Goal: Transaction & Acquisition: Purchase product/service

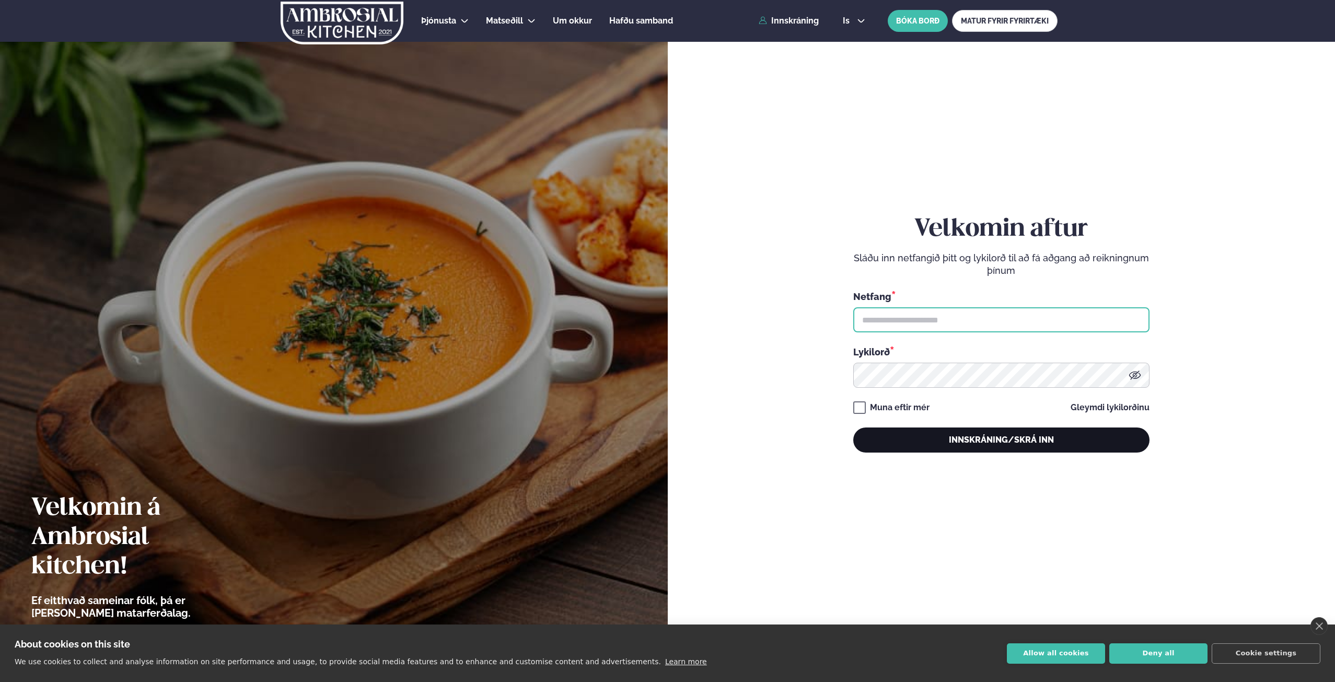
type input "**********"
click at [967, 442] on button "Innskráning/Skrá inn" at bounding box center [1001, 439] width 296 height 25
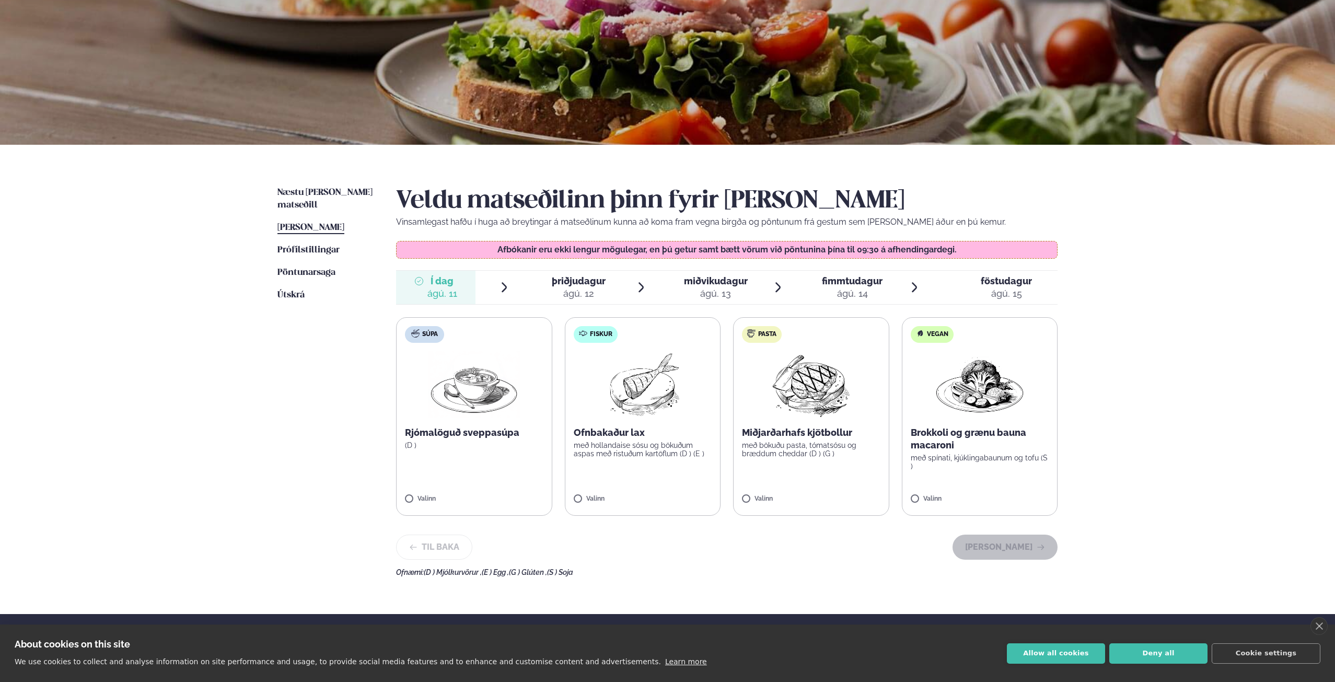
scroll to position [104, 0]
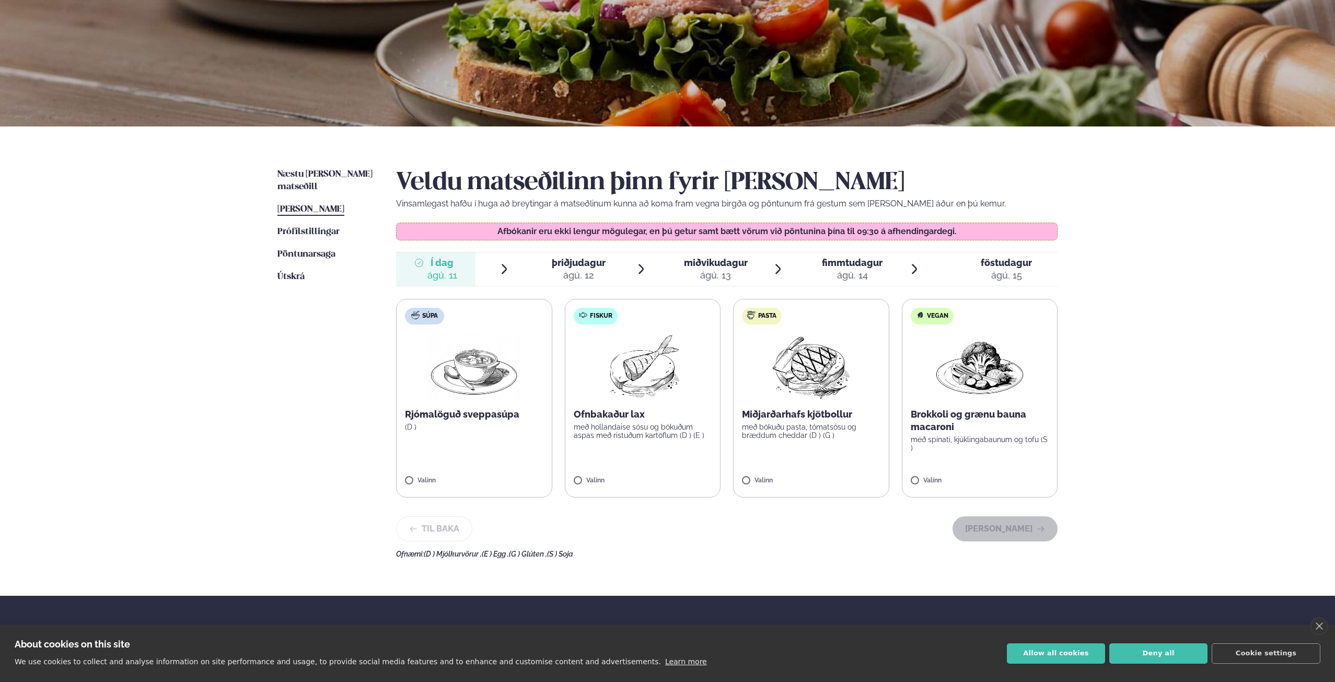
click at [771, 427] on p "með bökuðu pasta, tómatsósu og bræddum cheddar (D ) (G )" at bounding box center [811, 431] width 138 height 17
drag, startPoint x: 1009, startPoint y: 532, endPoint x: 989, endPoint y: 529, distance: 20.1
click at [1008, 532] on button "[PERSON_NAME]" at bounding box center [1004, 528] width 105 height 25
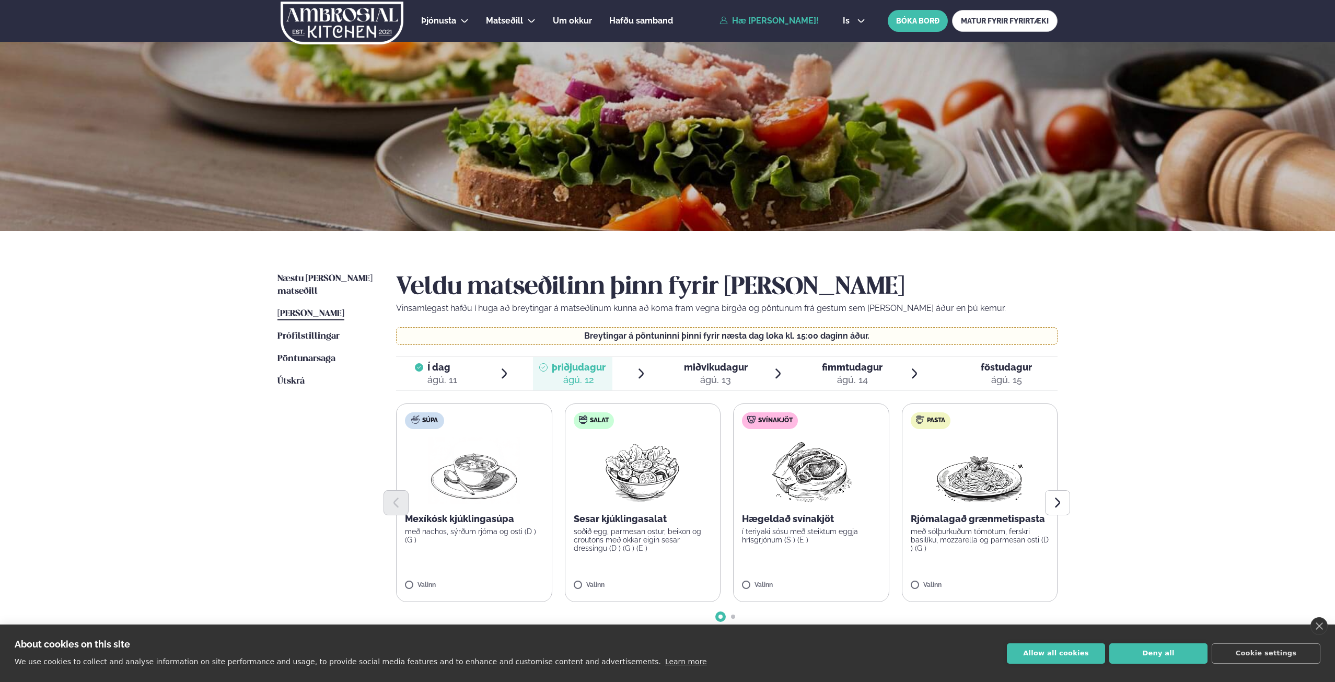
scroll to position [52, 0]
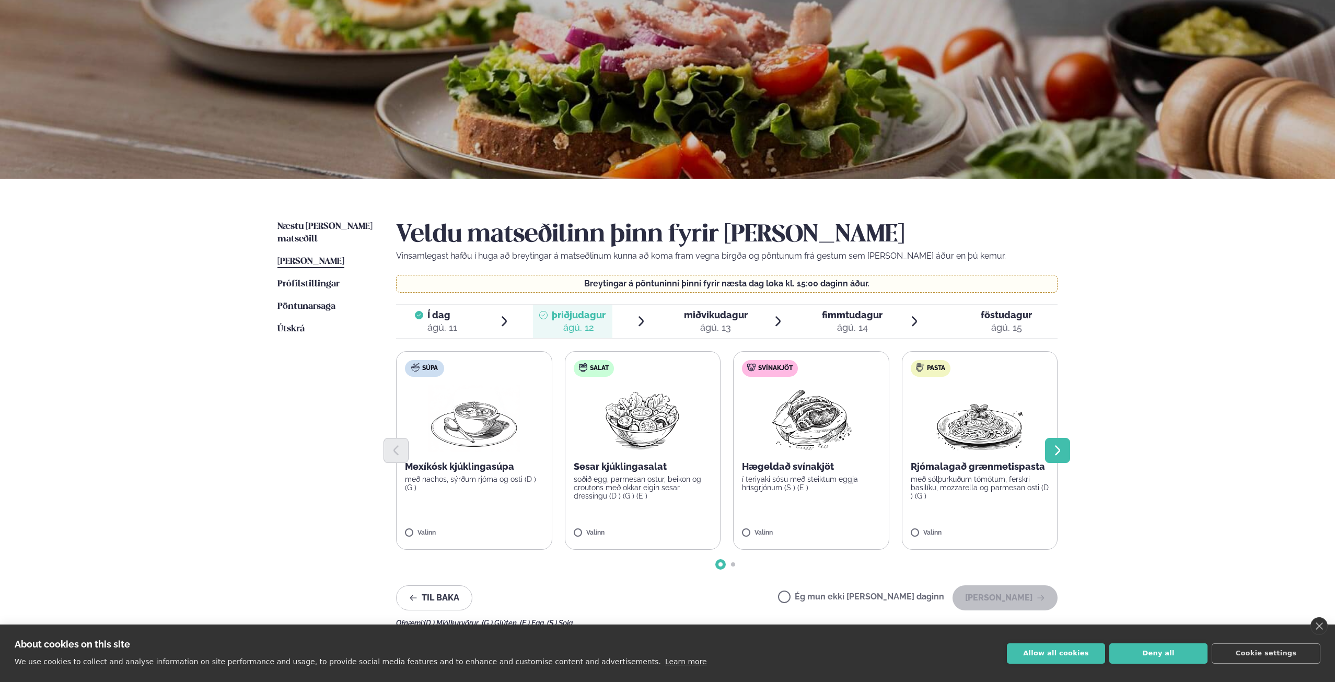
click at [1065, 454] on button "Next slide" at bounding box center [1057, 450] width 25 height 25
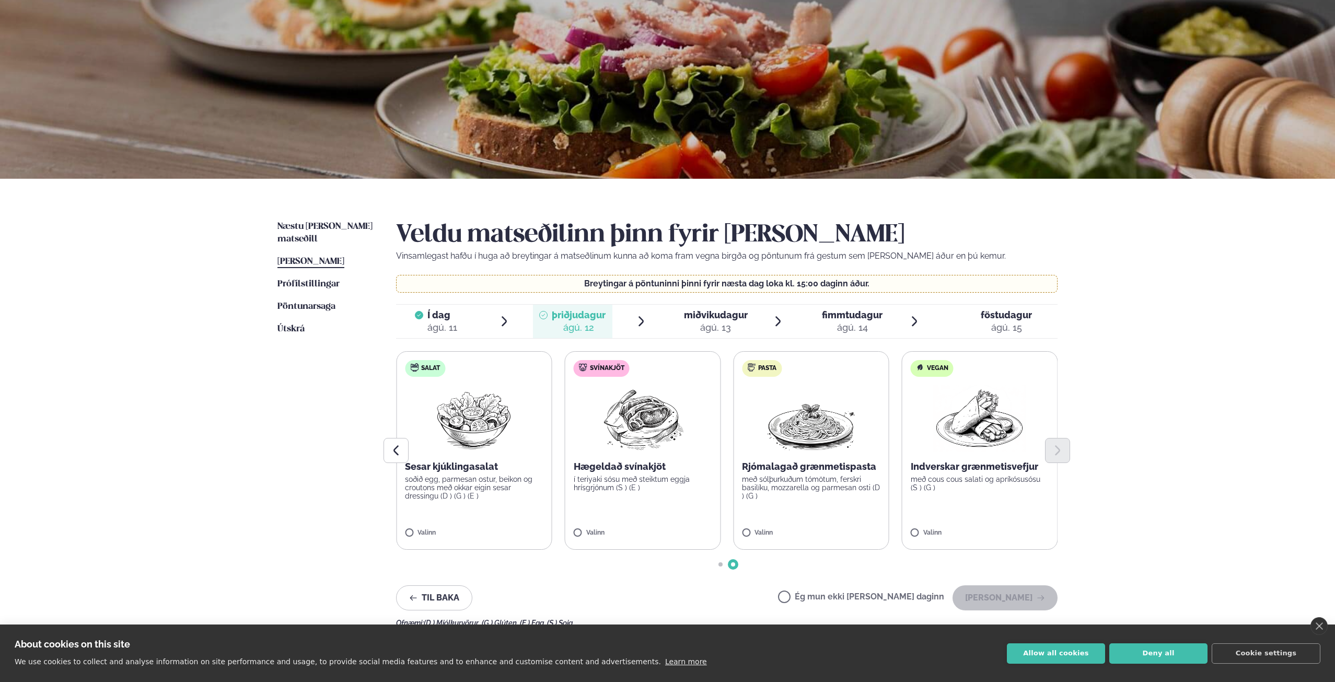
click at [438, 316] on span "Í dag" at bounding box center [442, 315] width 30 height 13
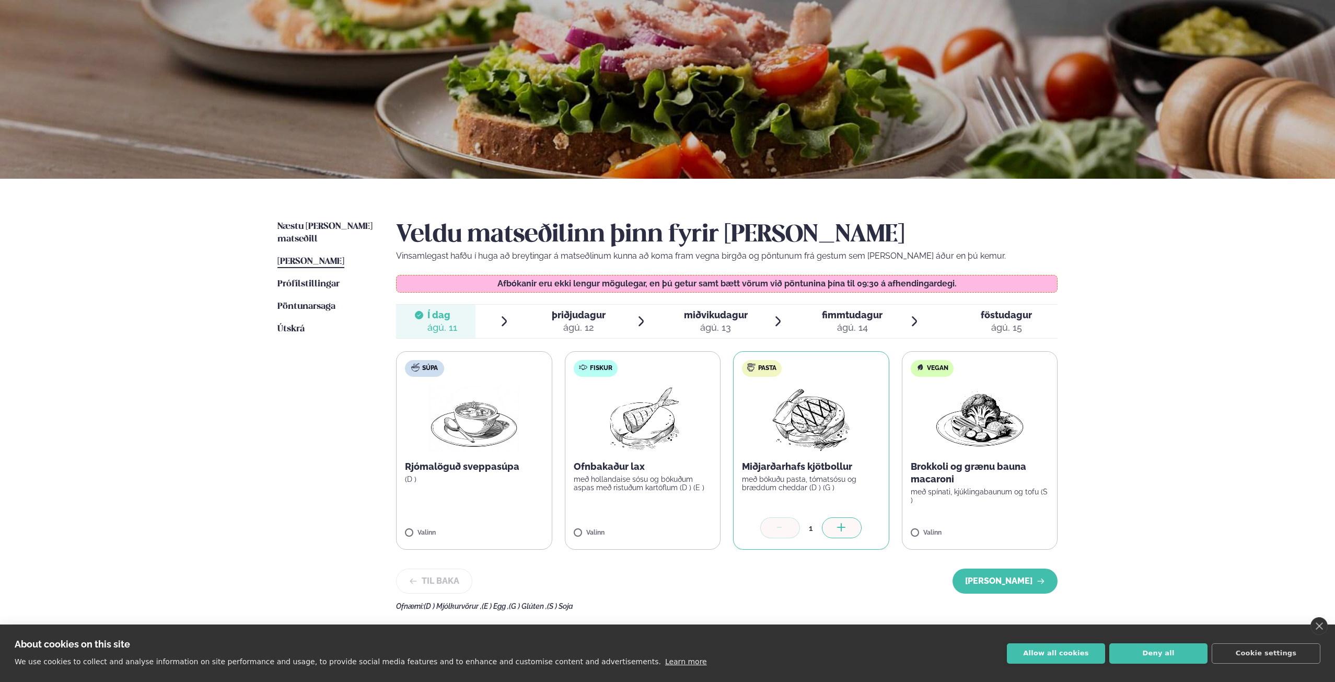
click at [604, 324] on div "ágú. 12" at bounding box center [579, 327] width 54 height 13
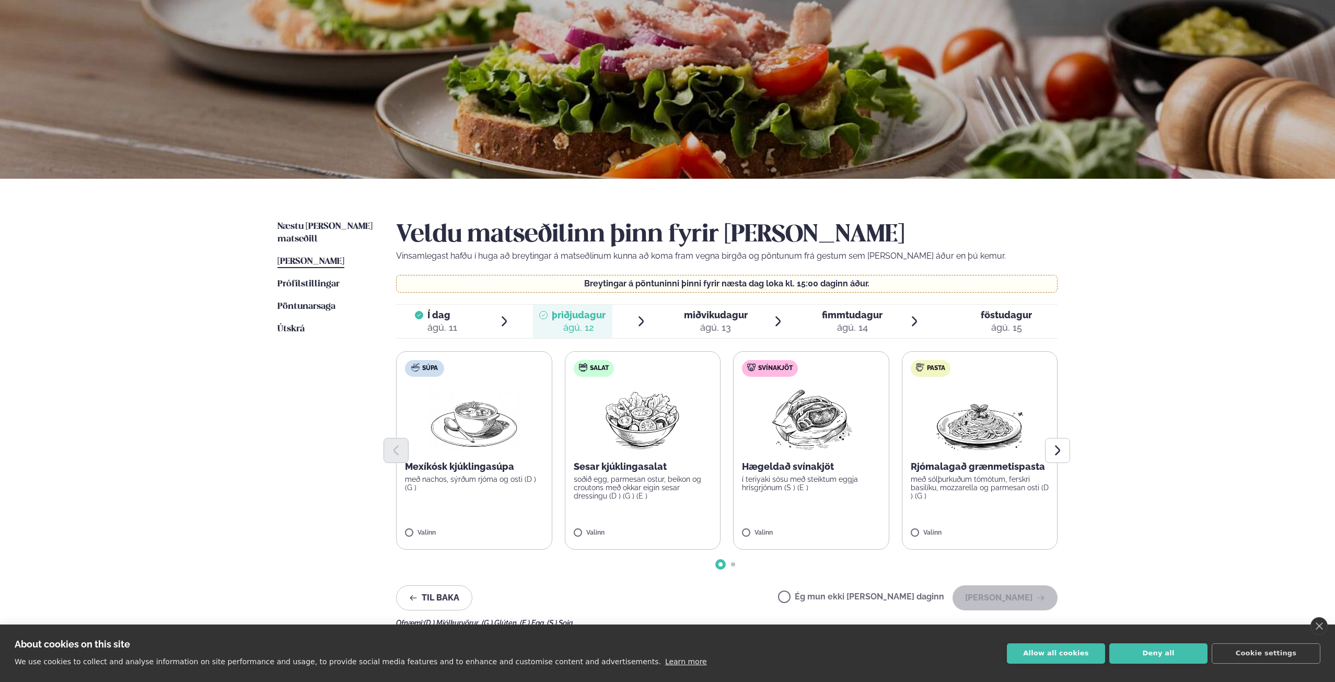
click at [655, 421] on img at bounding box center [642, 418] width 92 height 67
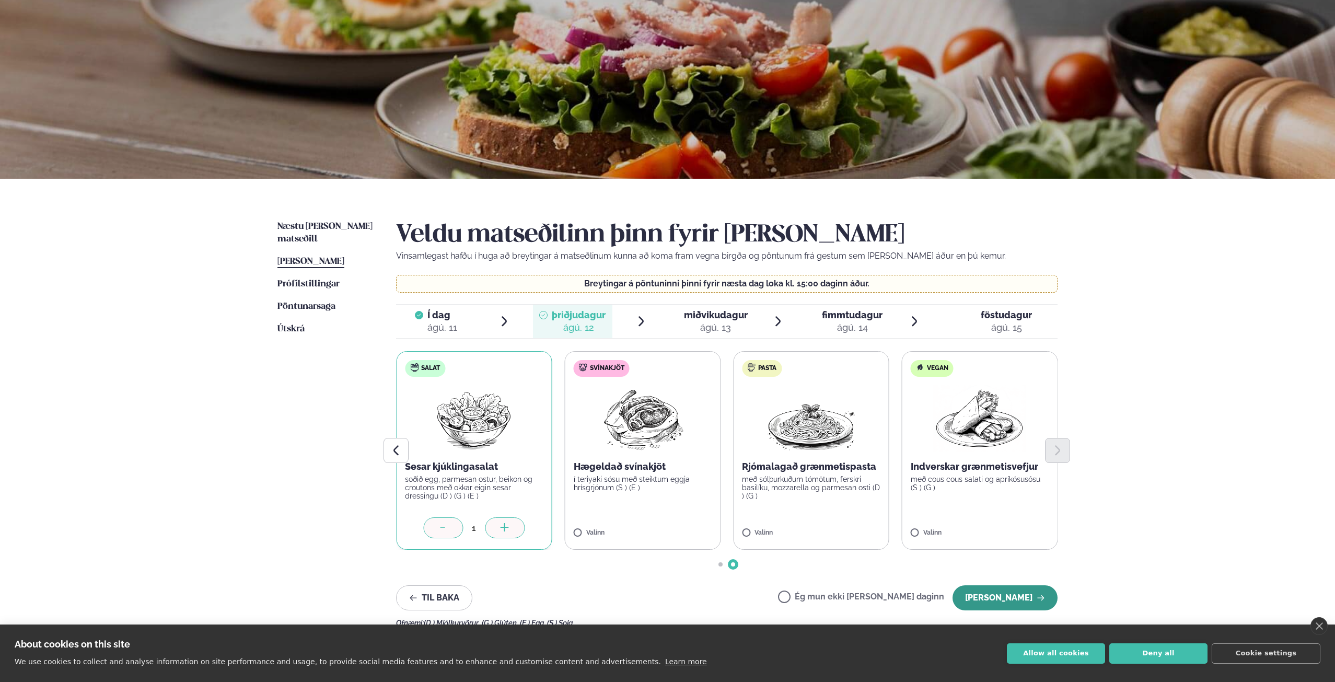
click at [996, 600] on button "[PERSON_NAME]" at bounding box center [1004, 597] width 105 height 25
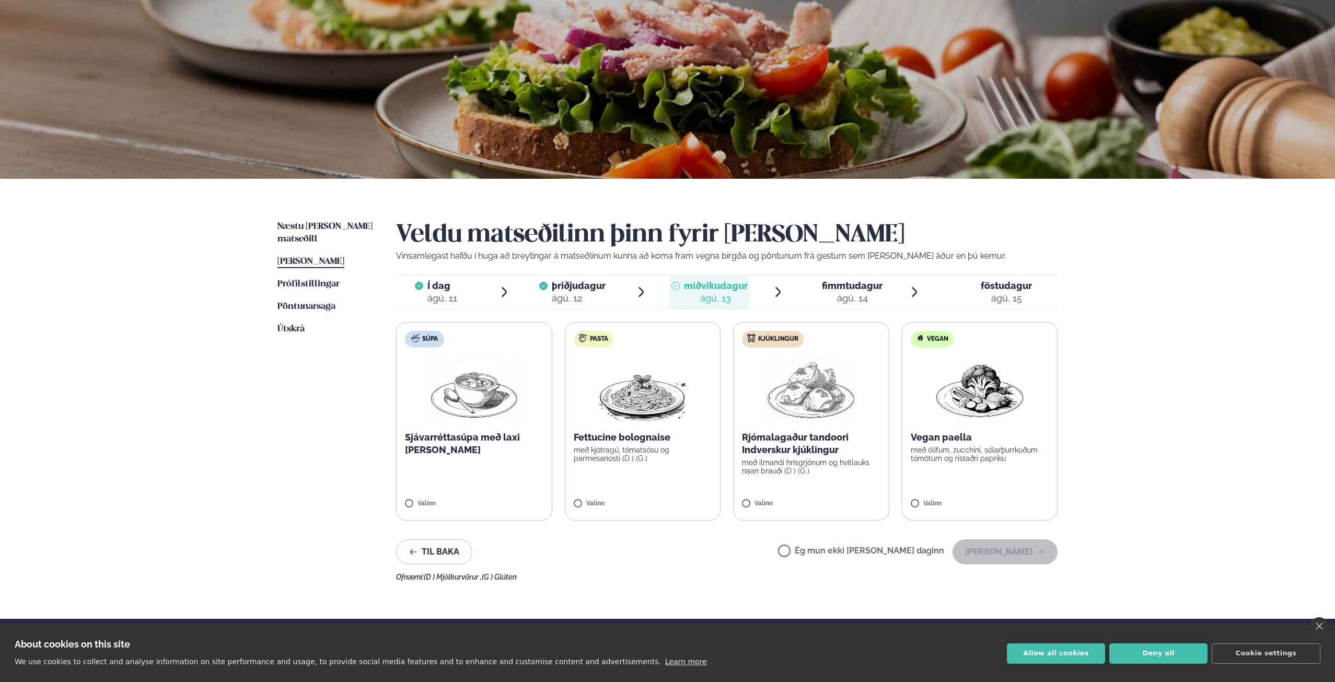
click at [750, 509] on div "Valinn" at bounding box center [811, 505] width 138 height 11
click at [1012, 551] on button "[PERSON_NAME]" at bounding box center [1004, 551] width 105 height 25
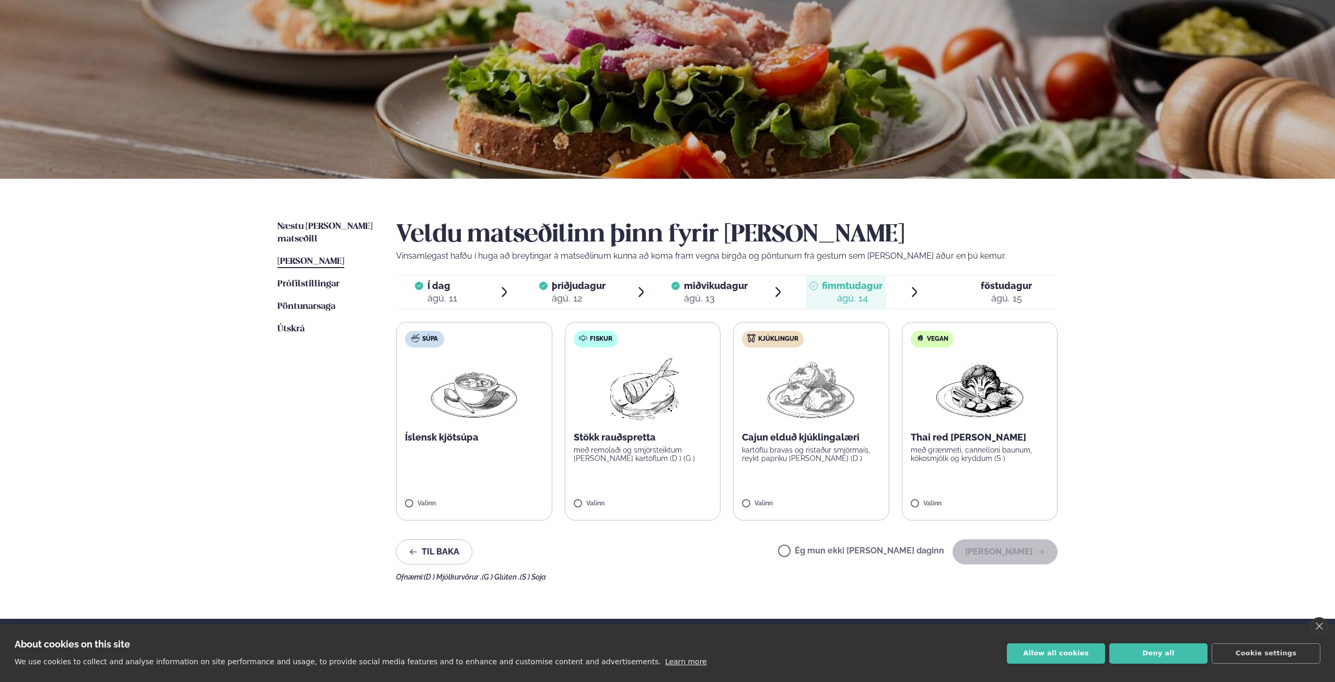
click at [818, 545] on div "Ég mun ekki [PERSON_NAME] daginn [PERSON_NAME]" at bounding box center [917, 551] width 279 height 25
click at [828, 554] on label "Ég mun ekki [PERSON_NAME] daginn" at bounding box center [861, 551] width 166 height 11
click at [1017, 550] on button "[PERSON_NAME]" at bounding box center [1004, 551] width 105 height 25
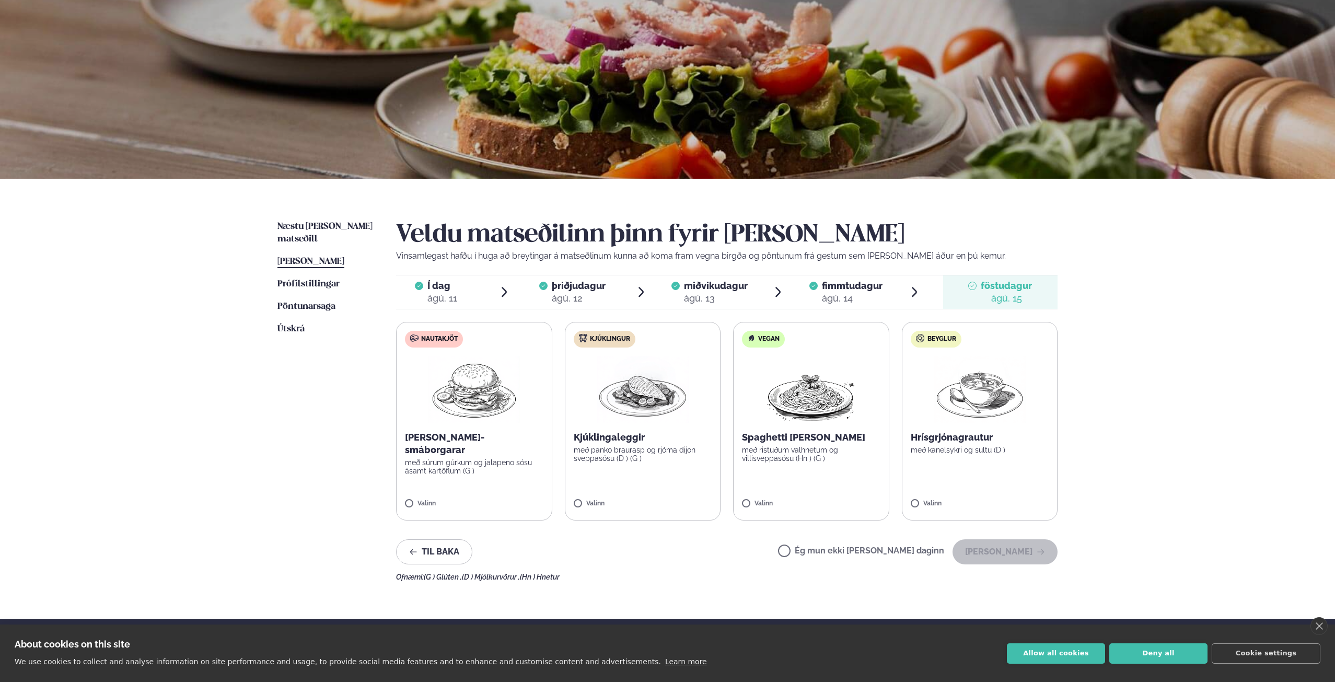
click at [846, 289] on span "fimmtudagur" at bounding box center [852, 285] width 61 height 11
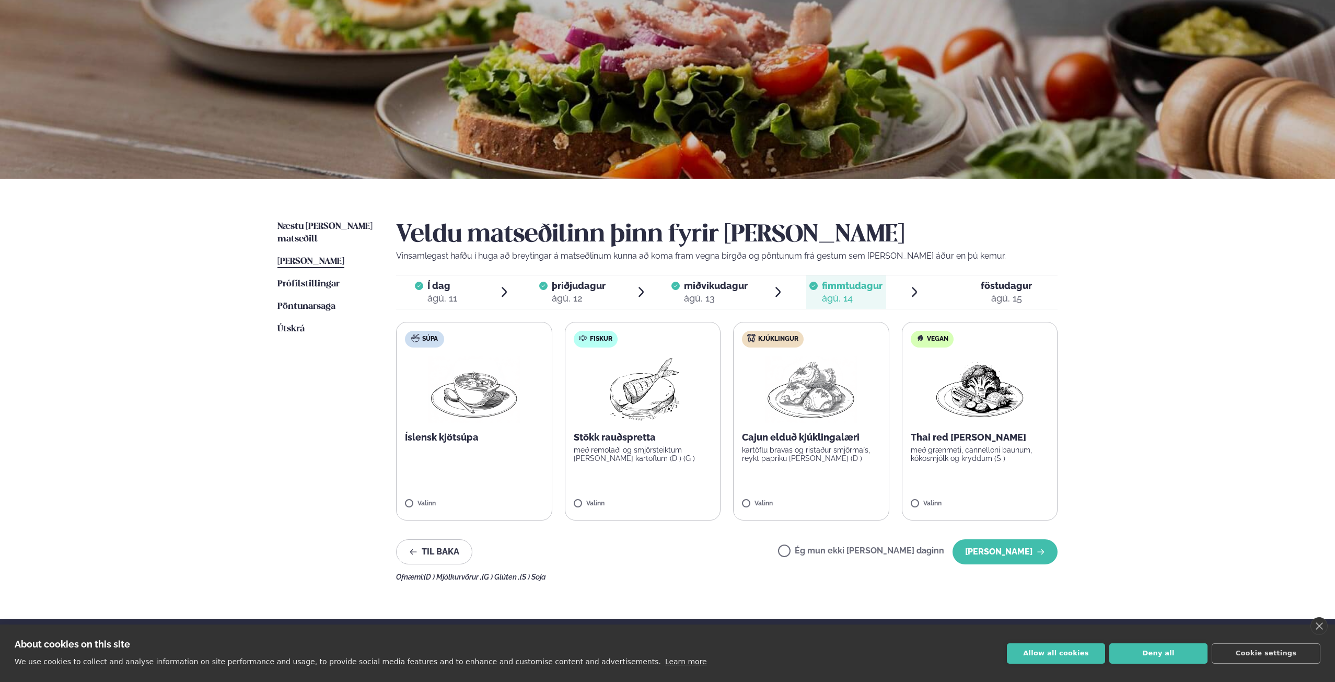
click at [996, 296] on div "ágú. 15" at bounding box center [1006, 298] width 51 height 13
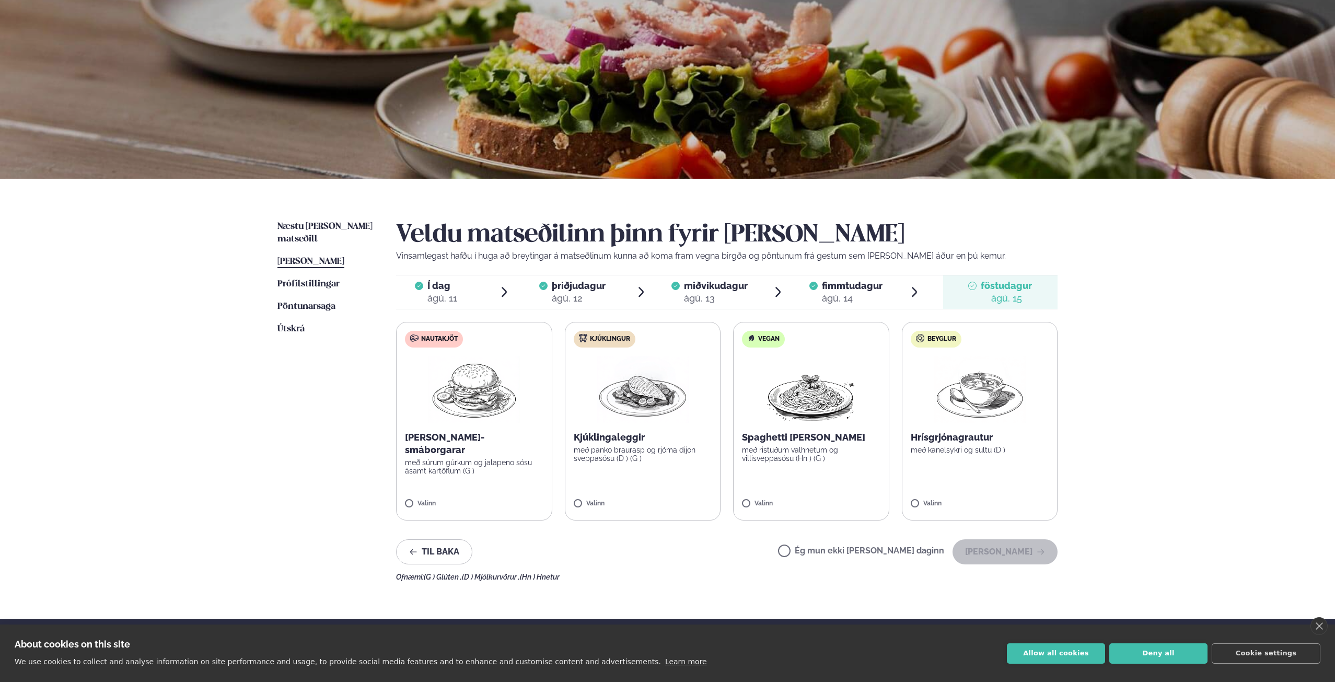
click at [811, 286] on icon at bounding box center [813, 286] width 8 height 8
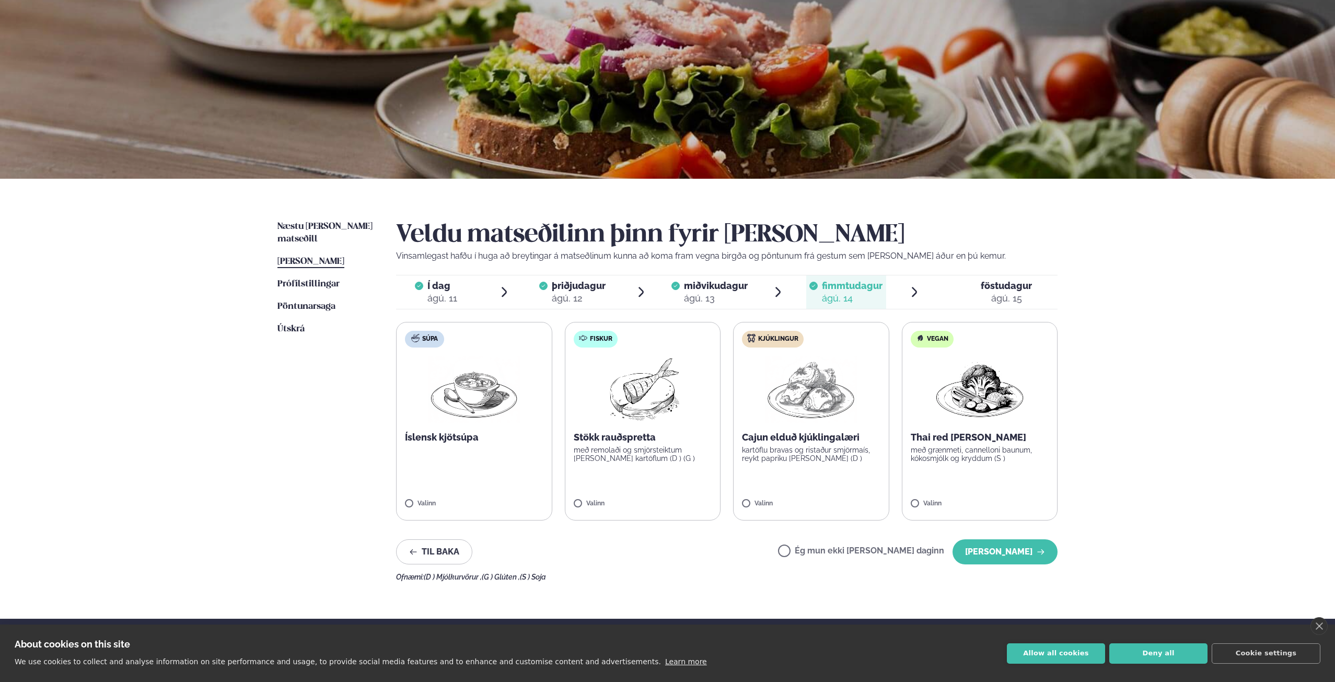
click at [862, 552] on label "Ég mun ekki [PERSON_NAME] daginn" at bounding box center [861, 551] width 166 height 11
click at [428, 281] on span "Í dag" at bounding box center [442, 285] width 30 height 13
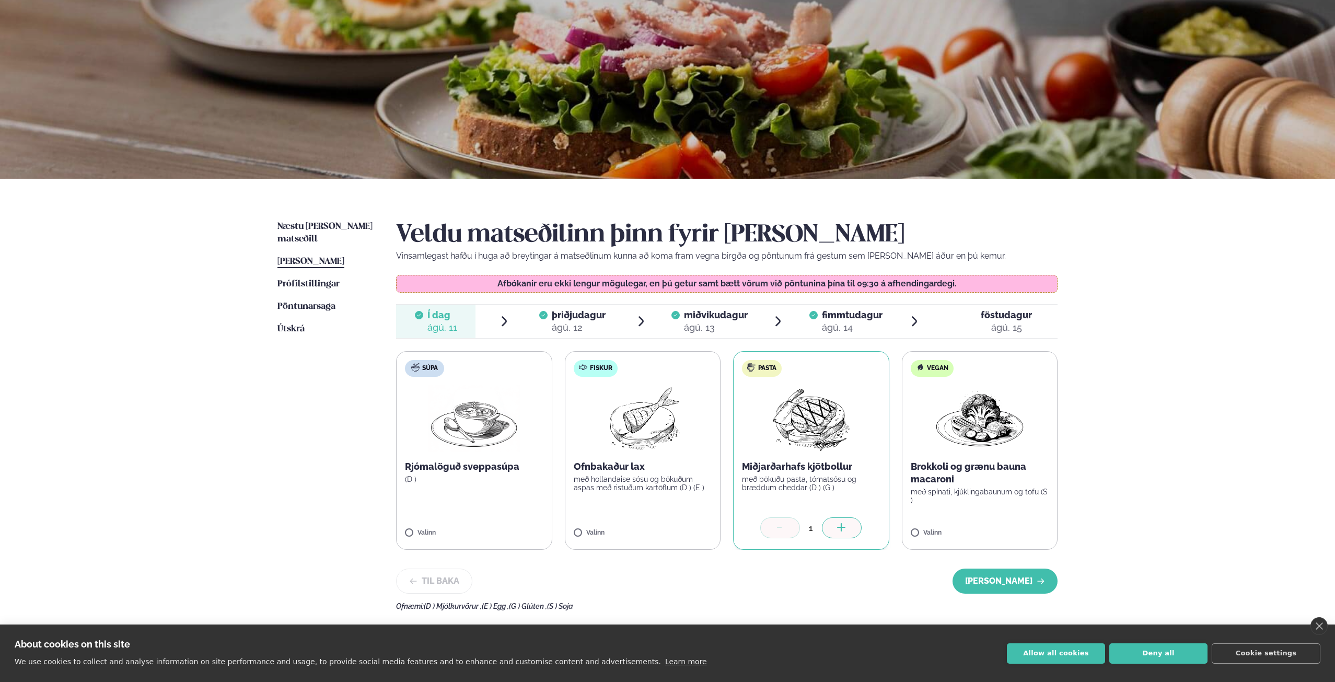
click at [570, 319] on span "þriðjudagur" at bounding box center [579, 314] width 54 height 11
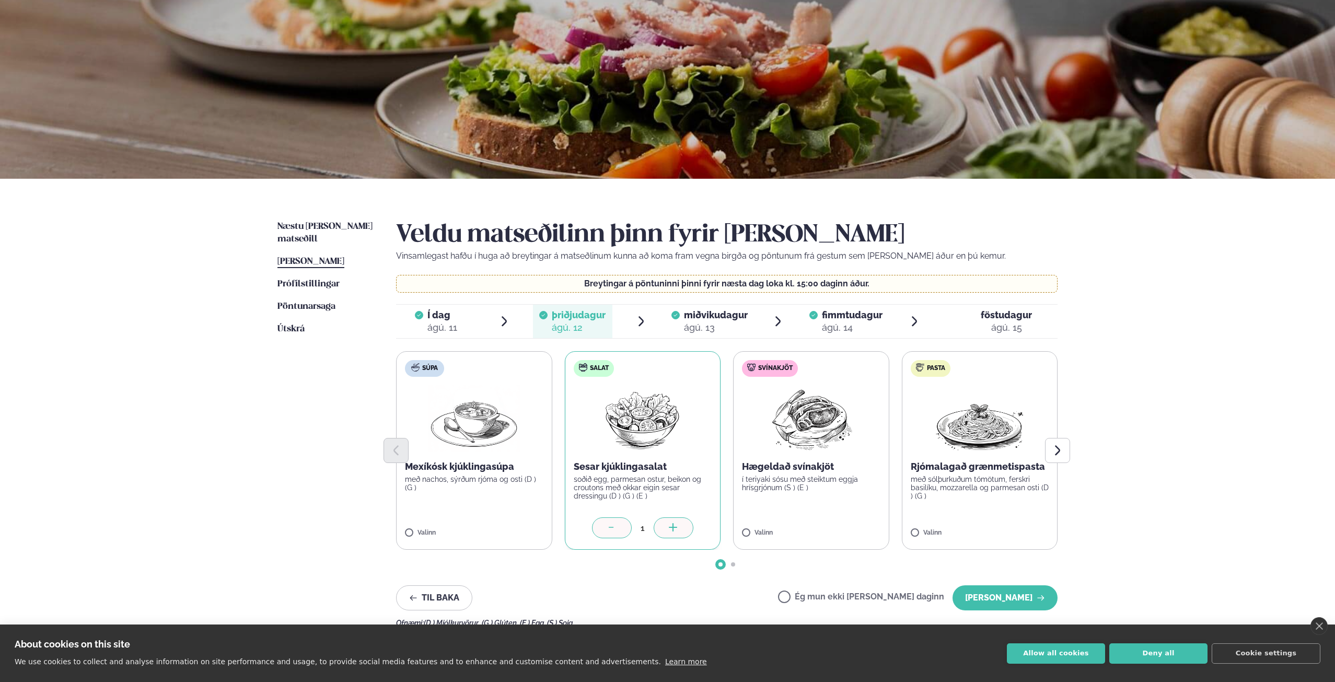
click at [678, 323] on div at bounding box center [675, 321] width 8 height 25
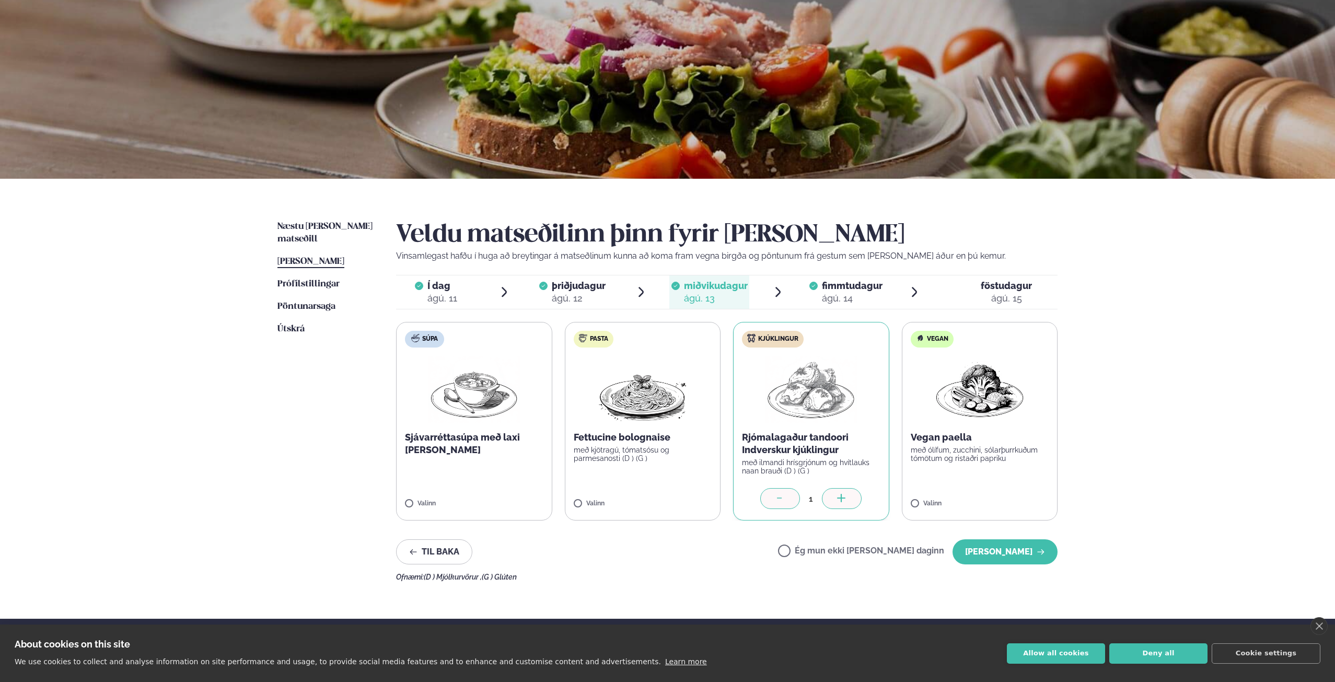
click at [833, 304] on div "ágú. 14" at bounding box center [852, 298] width 61 height 13
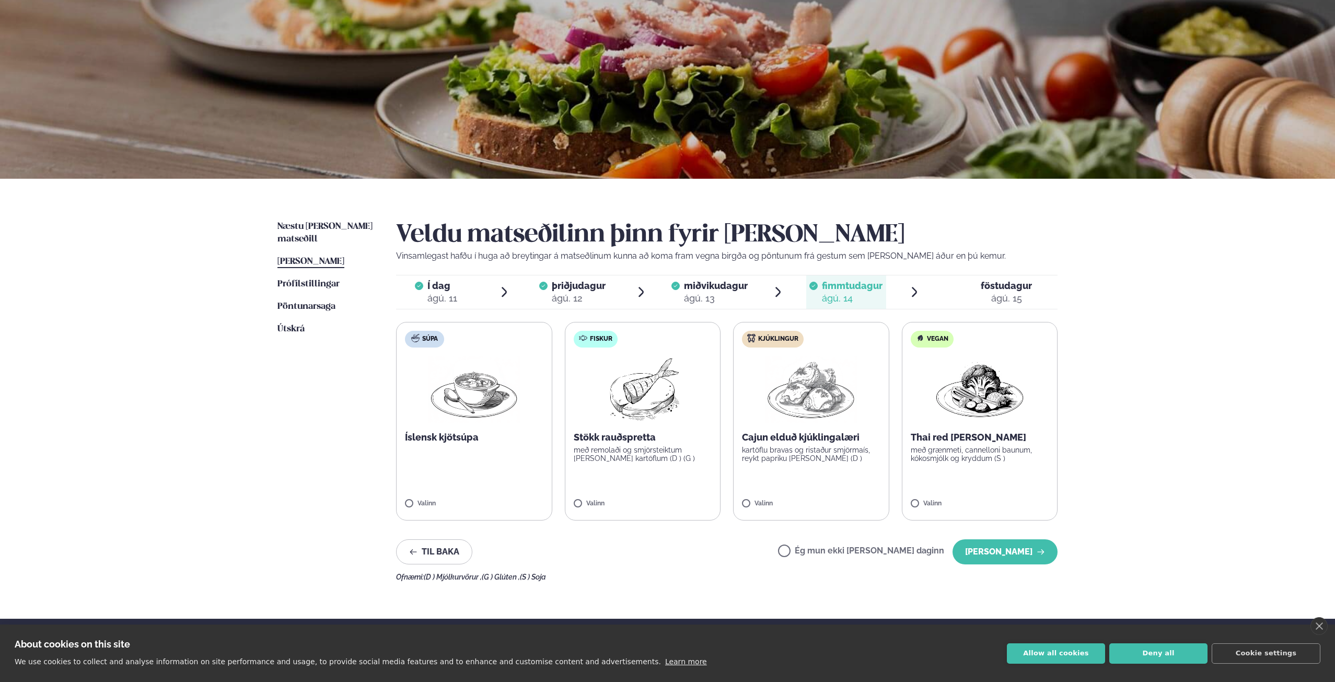
click at [561, 275] on div "Í dag Í d. [DATE] þriðjudagur þri. [DATE] miðvikudagur mið. [DATE] fimmtudagur …" at bounding box center [726, 292] width 661 height 34
click at [586, 289] on span "þriðjudagur" at bounding box center [579, 285] width 54 height 11
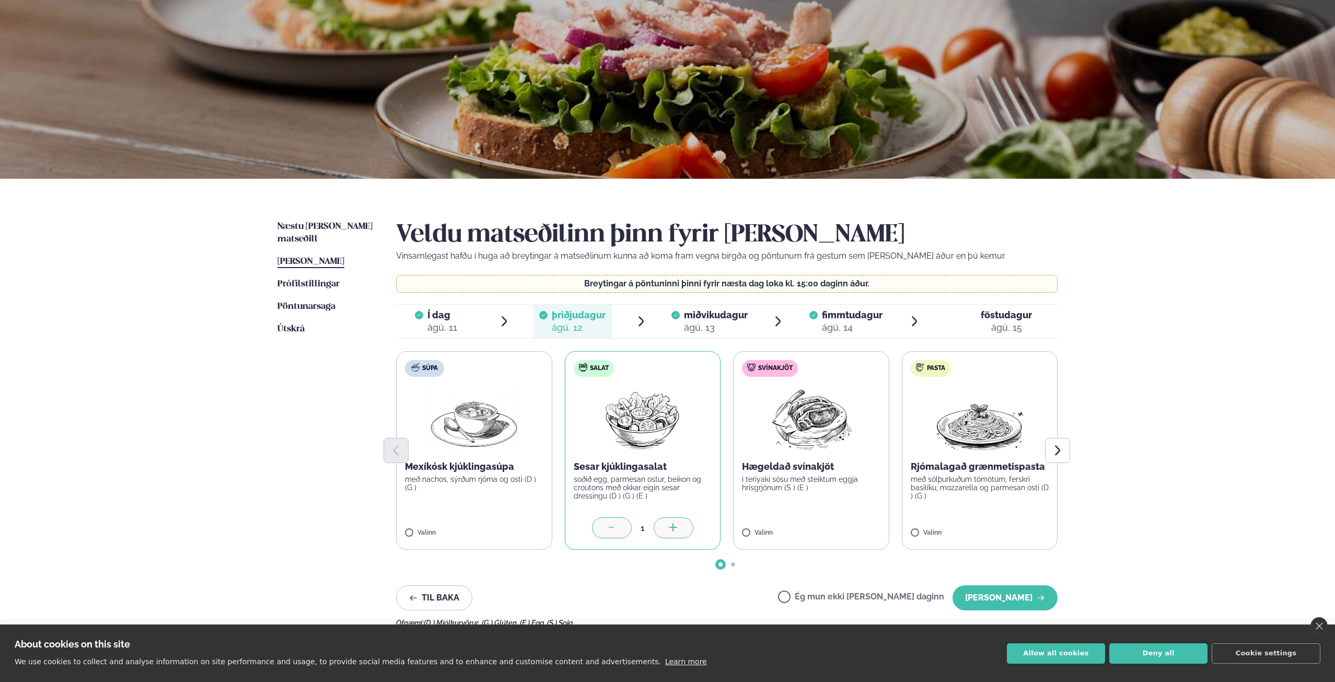
drag, startPoint x: 695, startPoint y: 321, endPoint x: 655, endPoint y: 317, distance: 40.4
click at [695, 322] on div "ágú. 13" at bounding box center [716, 327] width 64 height 13
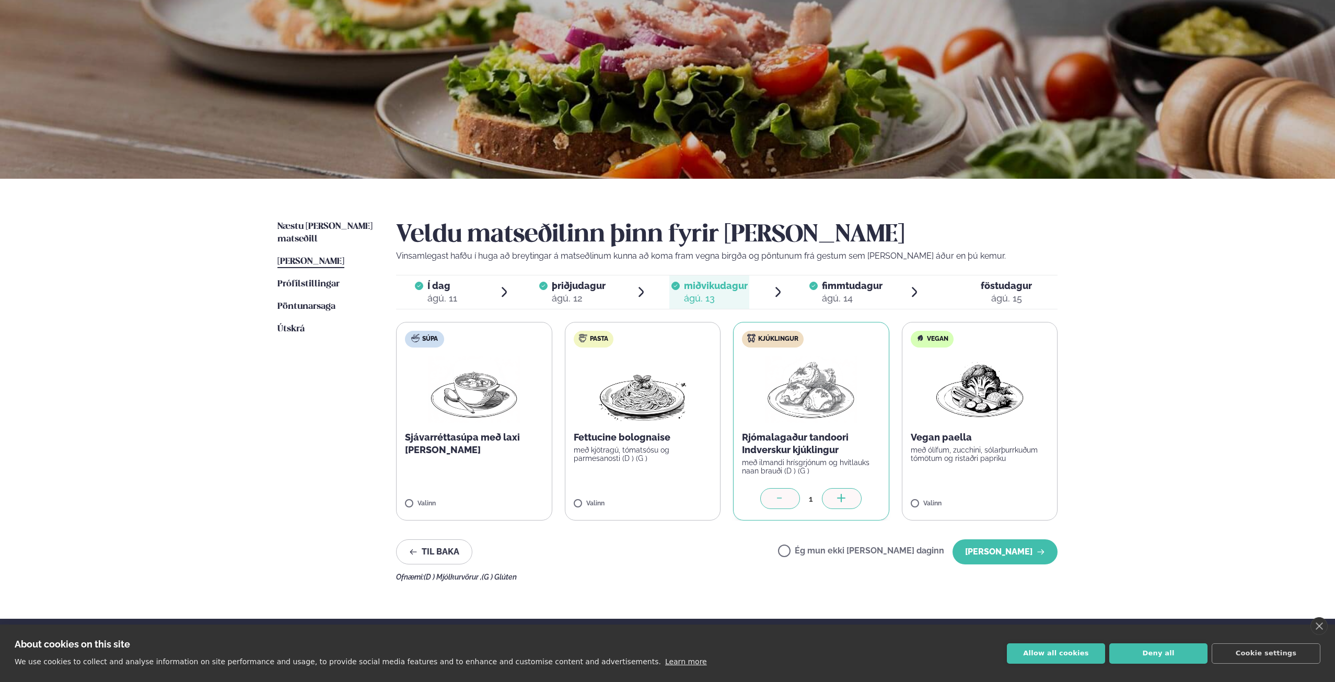
click at [469, 295] on span "Í dag Í d. [DATE]" at bounding box center [435, 291] width 79 height 33
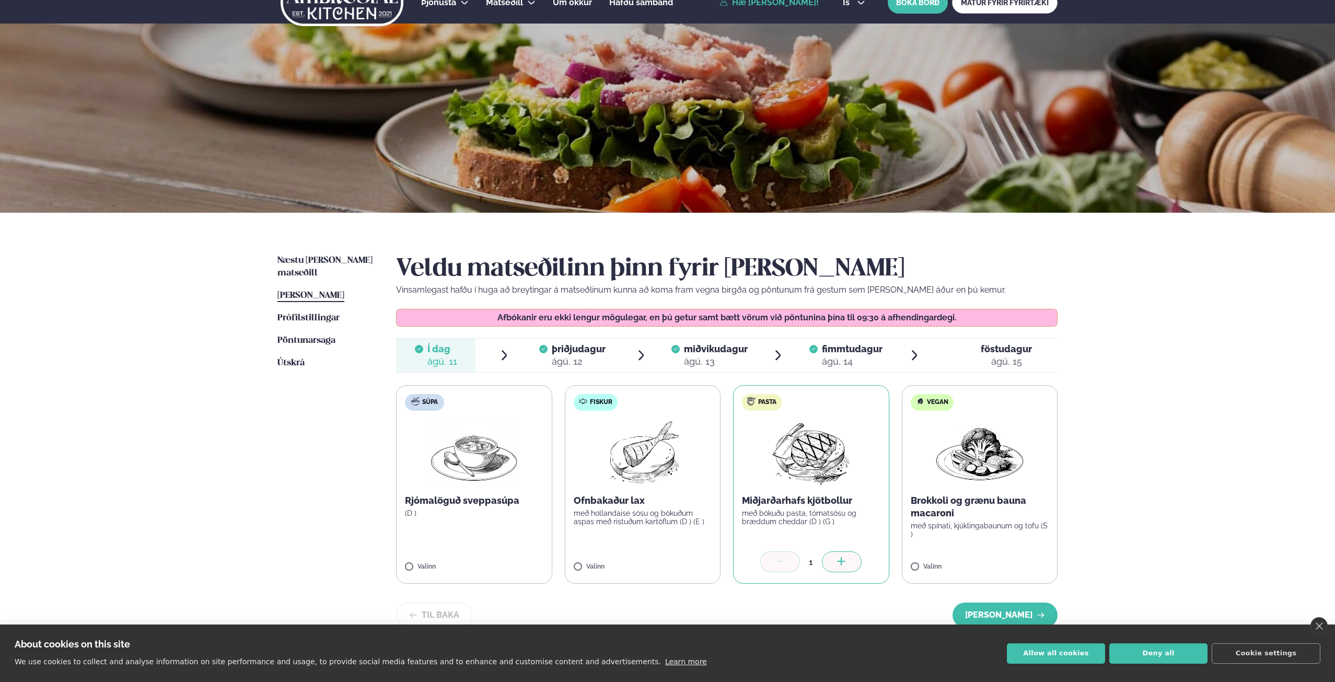
scroll to position [0, 0]
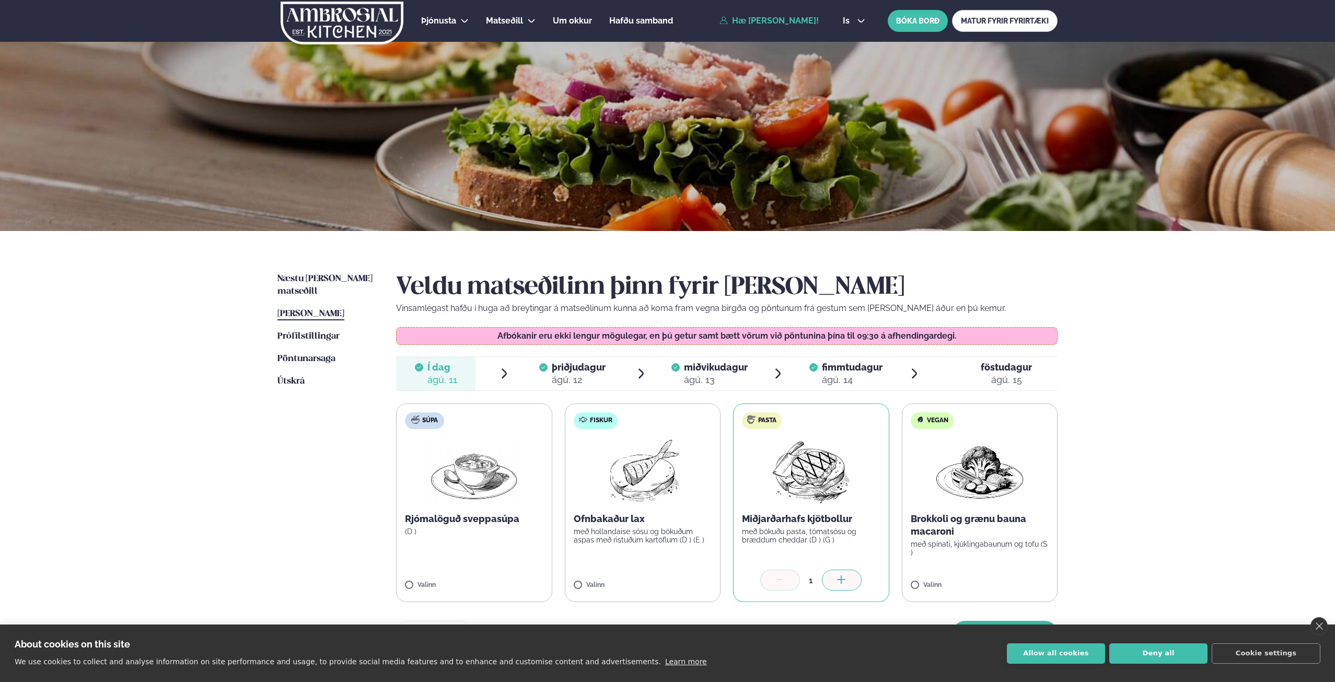
click at [732, 22] on link "Hæ [PERSON_NAME]!" at bounding box center [768, 20] width 99 height 9
click at [330, 270] on div "Næstu [PERSON_NAME] matseðill Næsta vika [PERSON_NAME] matseðill [PERSON_NAME] …" at bounding box center [667, 465] width 843 height 469
click at [328, 278] on span "Næstu [PERSON_NAME] matseðill" at bounding box center [324, 284] width 95 height 21
